Goal: Transaction & Acquisition: Purchase product/service

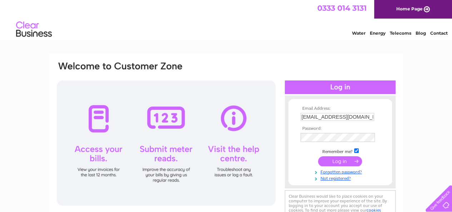
click at [340, 163] on input "submit" at bounding box center [340, 161] width 44 height 10
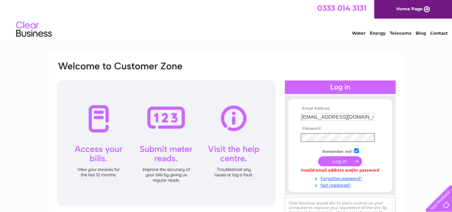
click at [337, 162] on input "submit" at bounding box center [340, 161] width 44 height 10
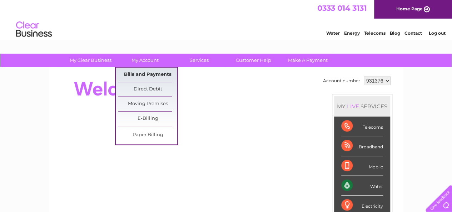
click at [159, 73] on link "Bills and Payments" at bounding box center [147, 75] width 59 height 14
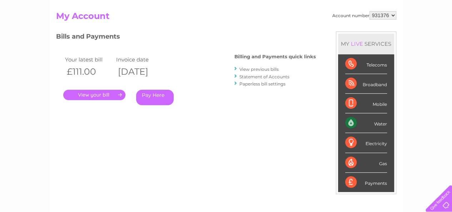
scroll to position [71, 0]
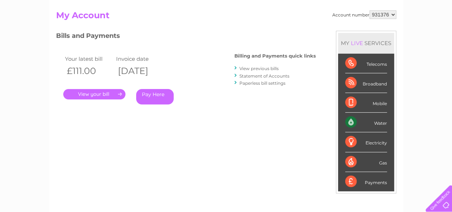
click at [104, 94] on link "." at bounding box center [94, 94] width 62 height 10
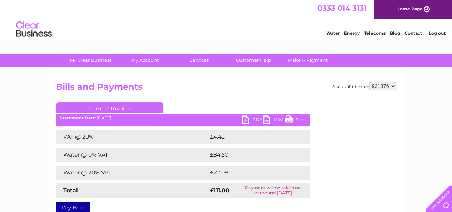
click at [246, 119] on link "PDF" at bounding box center [252, 120] width 21 height 10
click at [393, 85] on select "931376 968919" at bounding box center [383, 86] width 27 height 9
select select "968919"
click at [370, 82] on select "931376 968919" at bounding box center [383, 86] width 27 height 9
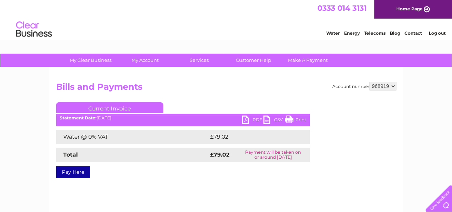
click at [71, 172] on link "Pay Here" at bounding box center [73, 171] width 34 height 11
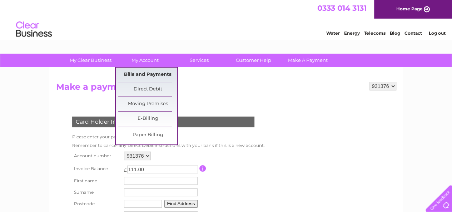
click at [147, 73] on link "Bills and Payments" at bounding box center [147, 75] width 59 height 14
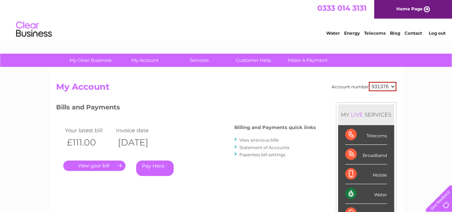
click at [105, 167] on link "." at bounding box center [94, 165] width 62 height 10
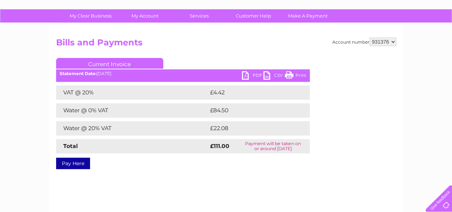
scroll to position [71, 0]
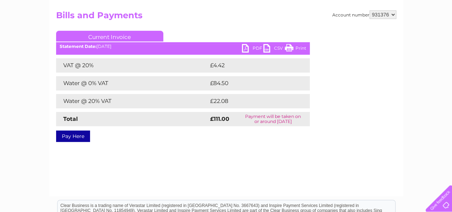
click at [242, 49] on link "PDF" at bounding box center [252, 49] width 21 height 10
